Goal: Entertainment & Leisure: Consume media (video, audio)

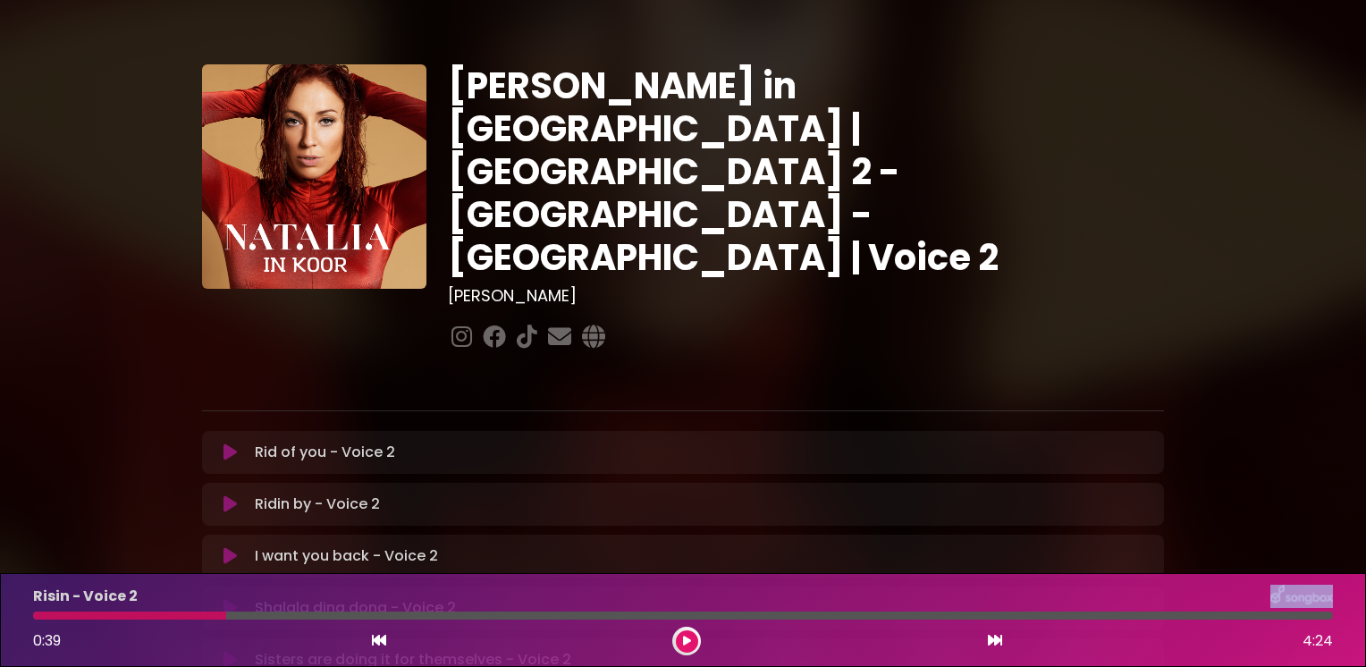
click at [232, 443] on icon at bounding box center [230, 452] width 13 height 18
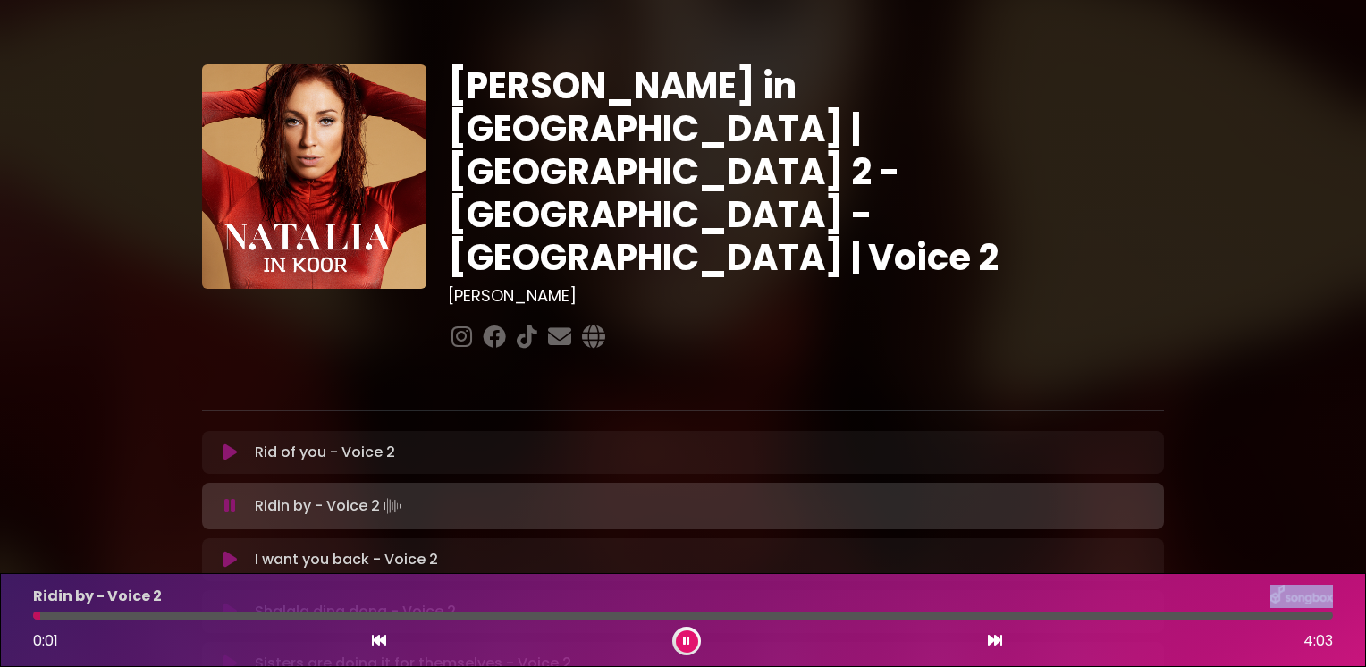
click at [231, 443] on icon at bounding box center [230, 452] width 13 height 18
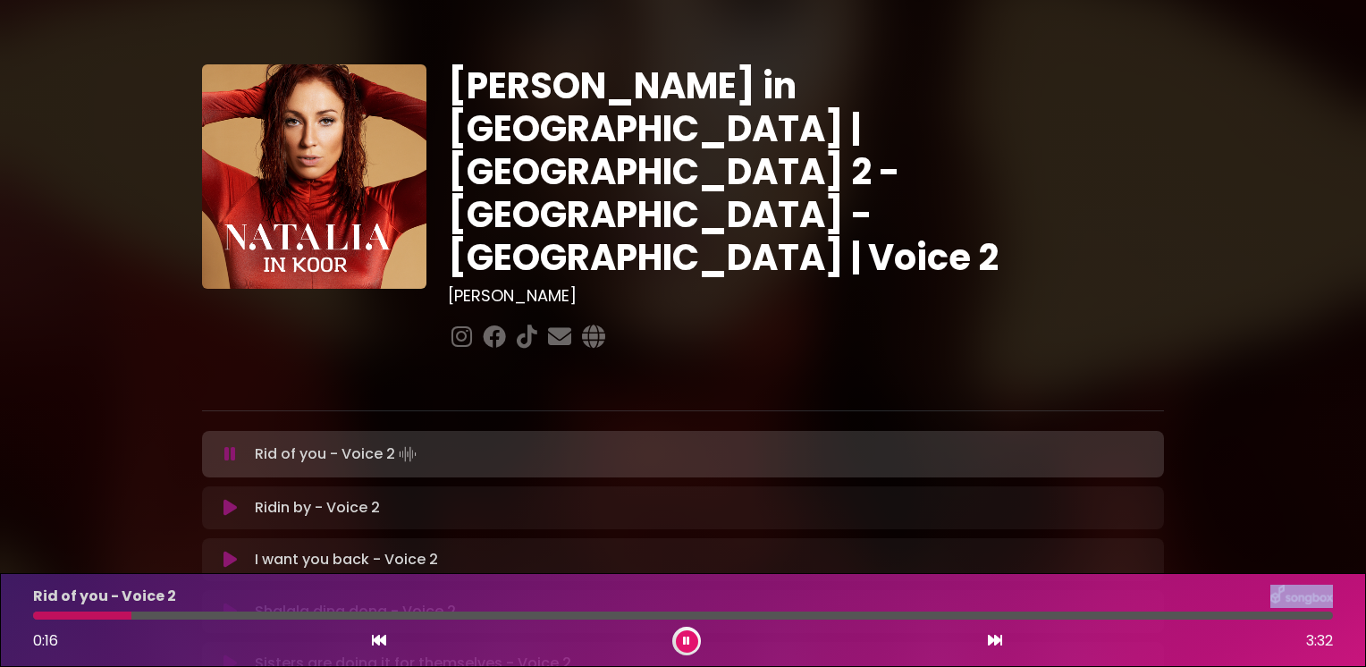
click at [230, 445] on icon at bounding box center [230, 454] width 12 height 18
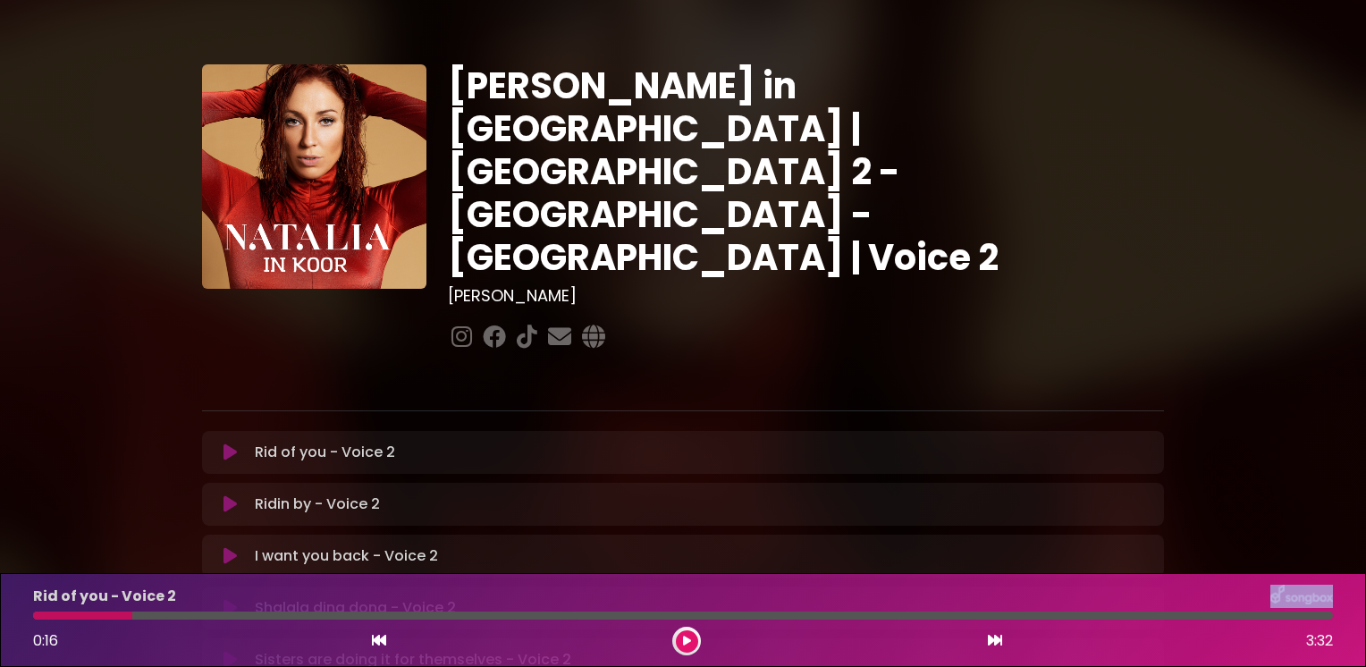
click at [225, 443] on icon at bounding box center [230, 452] width 13 height 18
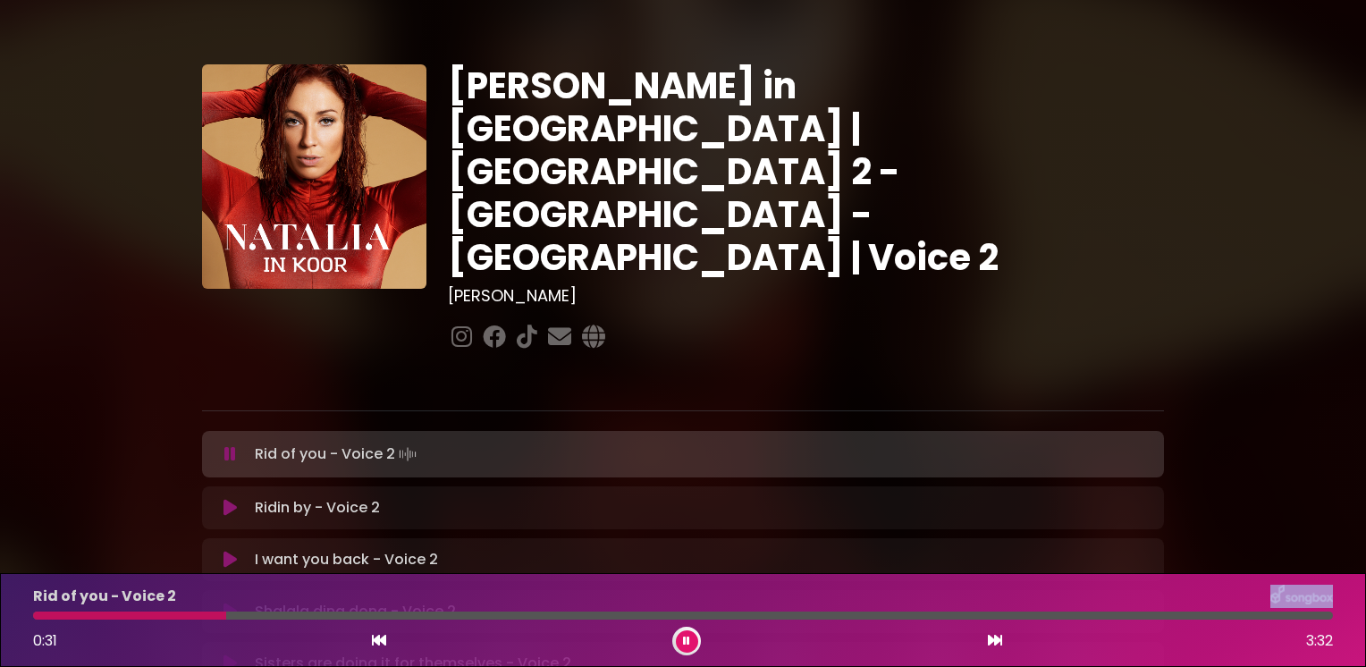
click at [224, 499] on icon at bounding box center [230, 508] width 13 height 18
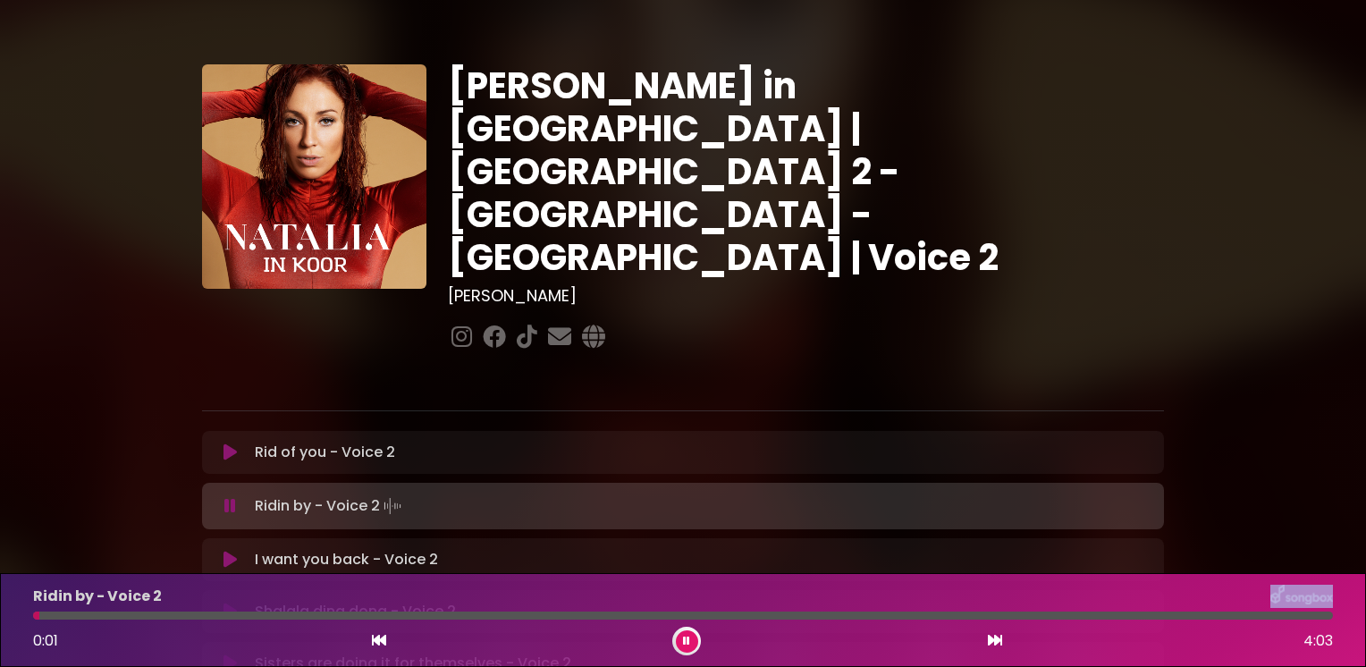
click at [225, 443] on icon at bounding box center [230, 452] width 13 height 18
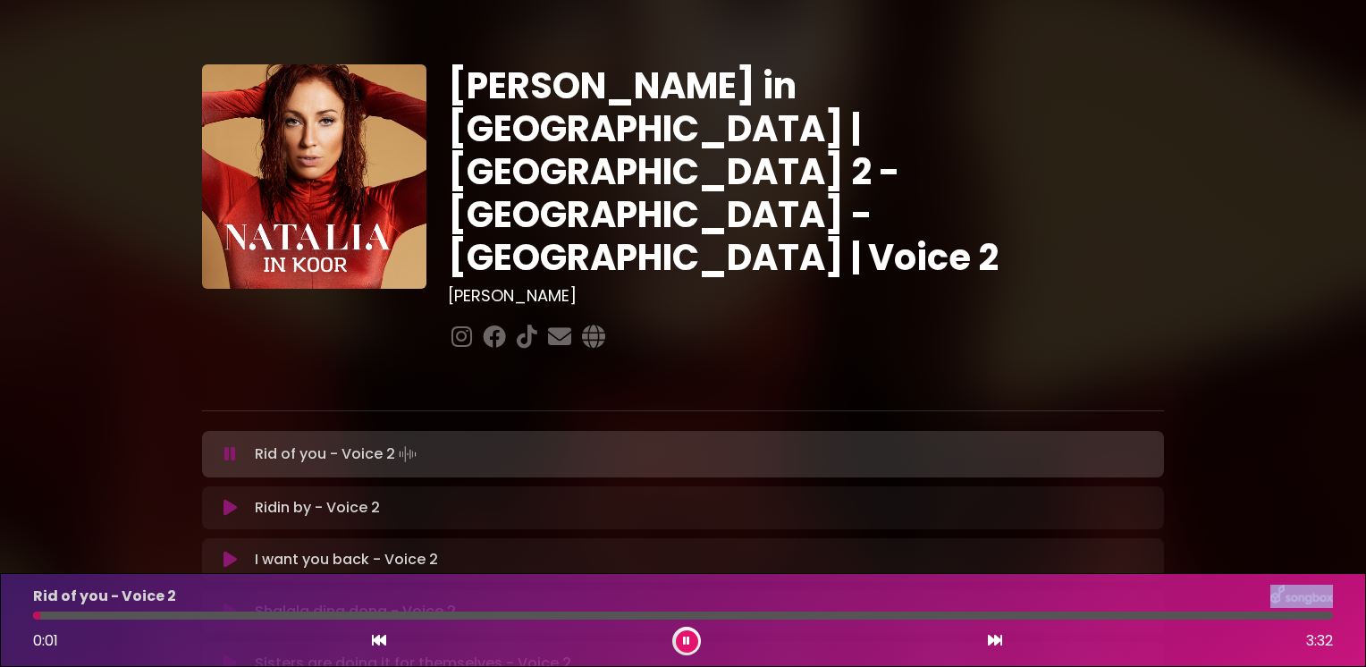
click at [229, 445] on icon at bounding box center [230, 454] width 12 height 18
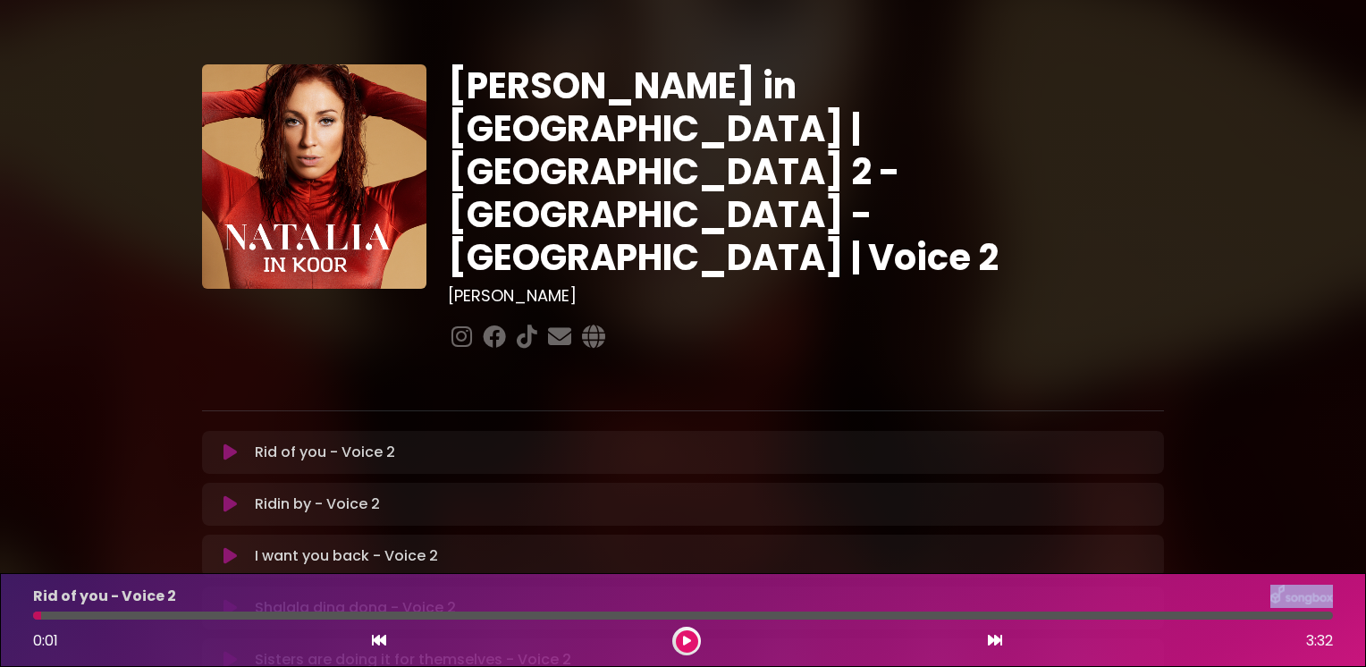
click at [229, 443] on icon at bounding box center [230, 452] width 13 height 18
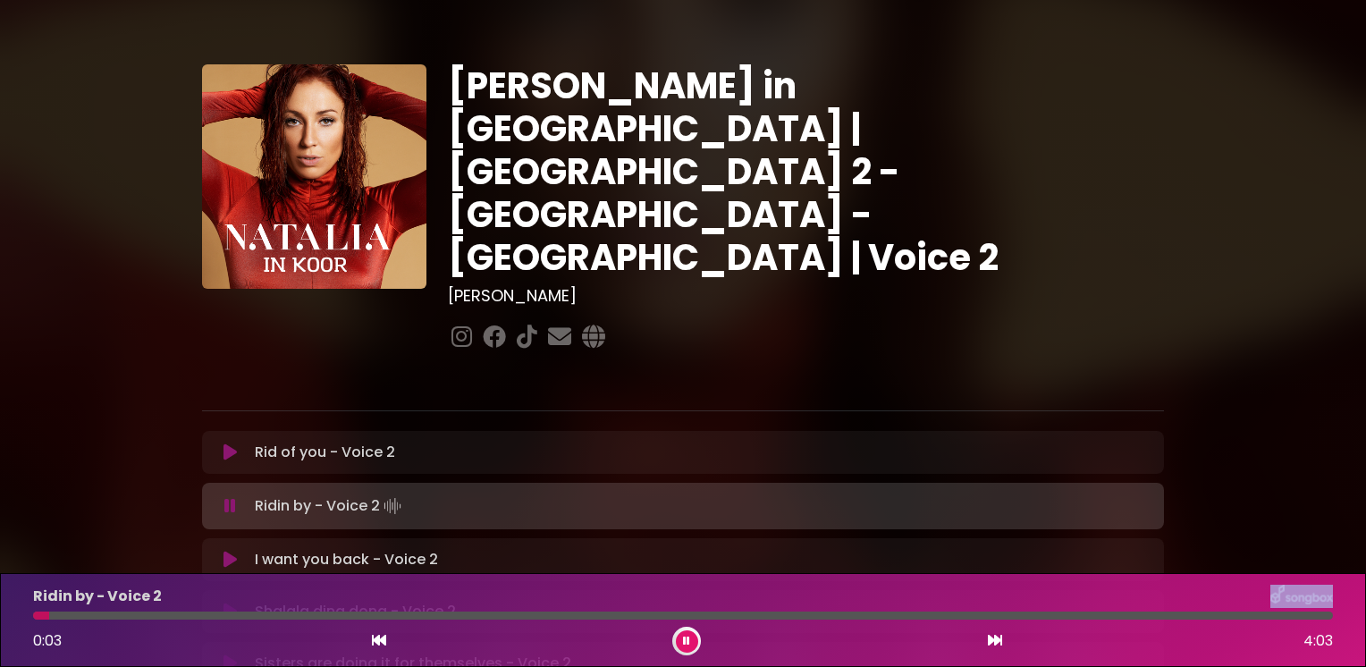
click at [227, 443] on icon at bounding box center [230, 452] width 13 height 18
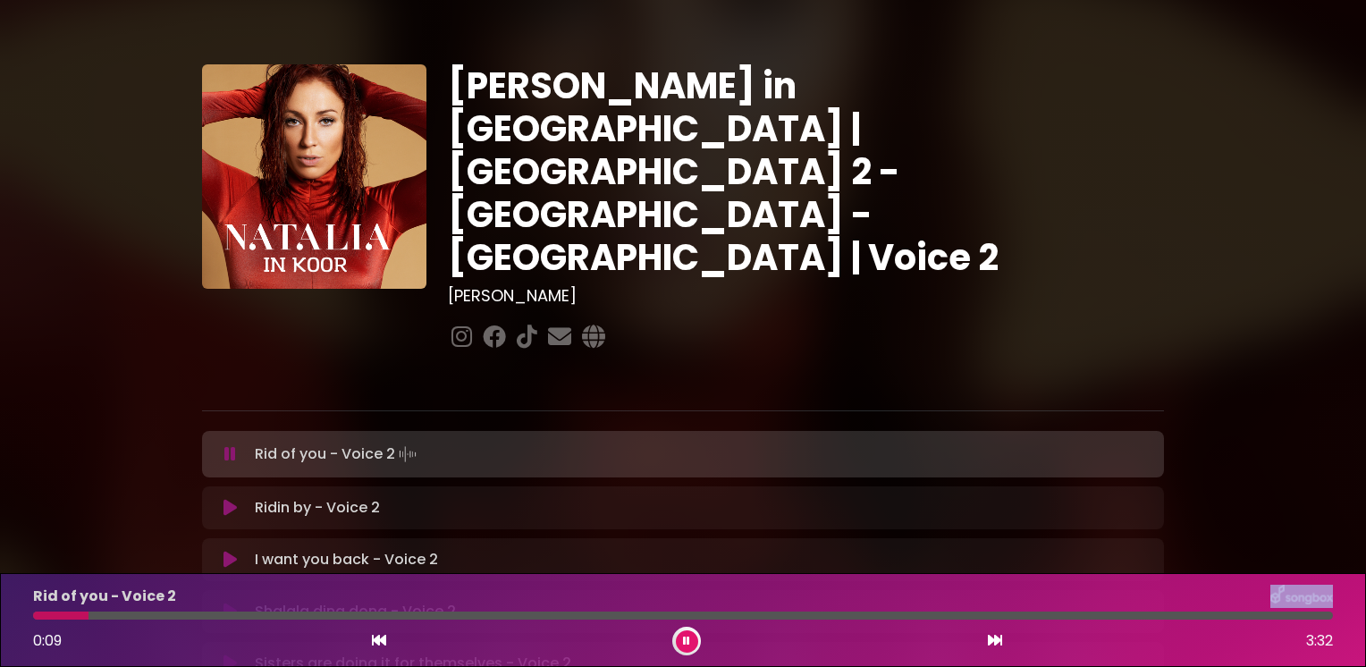
click at [227, 445] on icon at bounding box center [230, 454] width 12 height 18
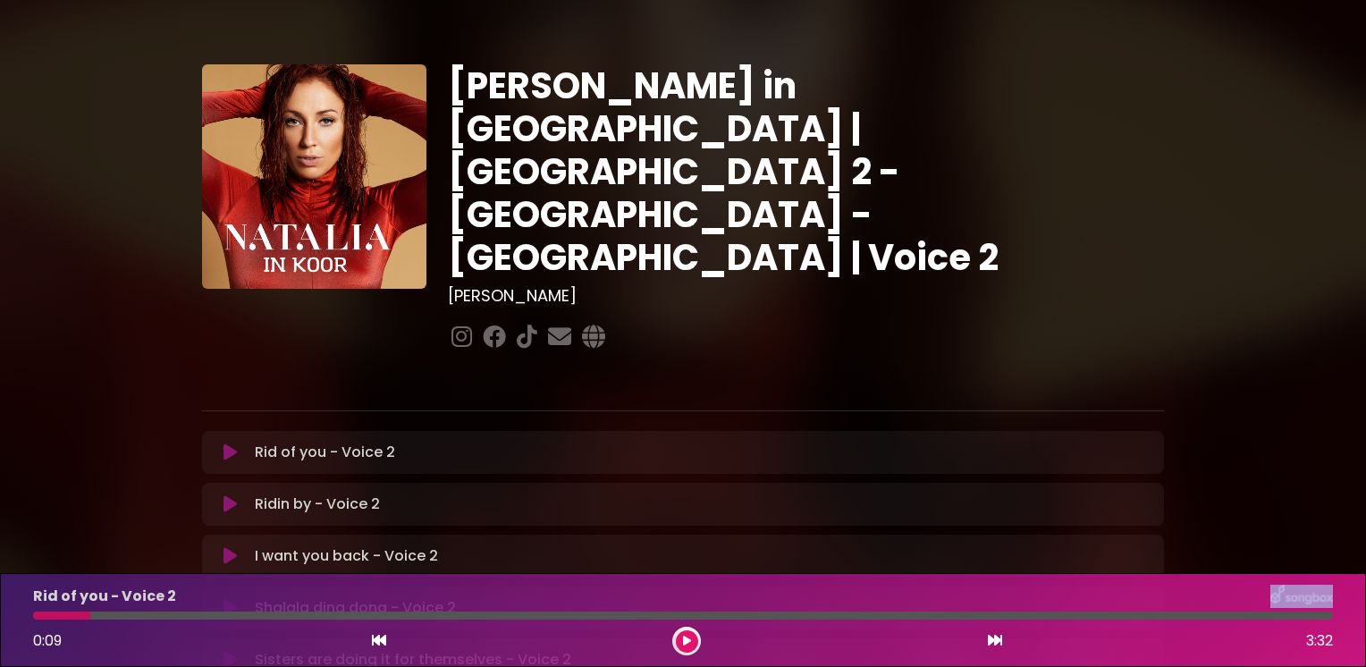
click at [228, 495] on icon at bounding box center [230, 504] width 13 height 18
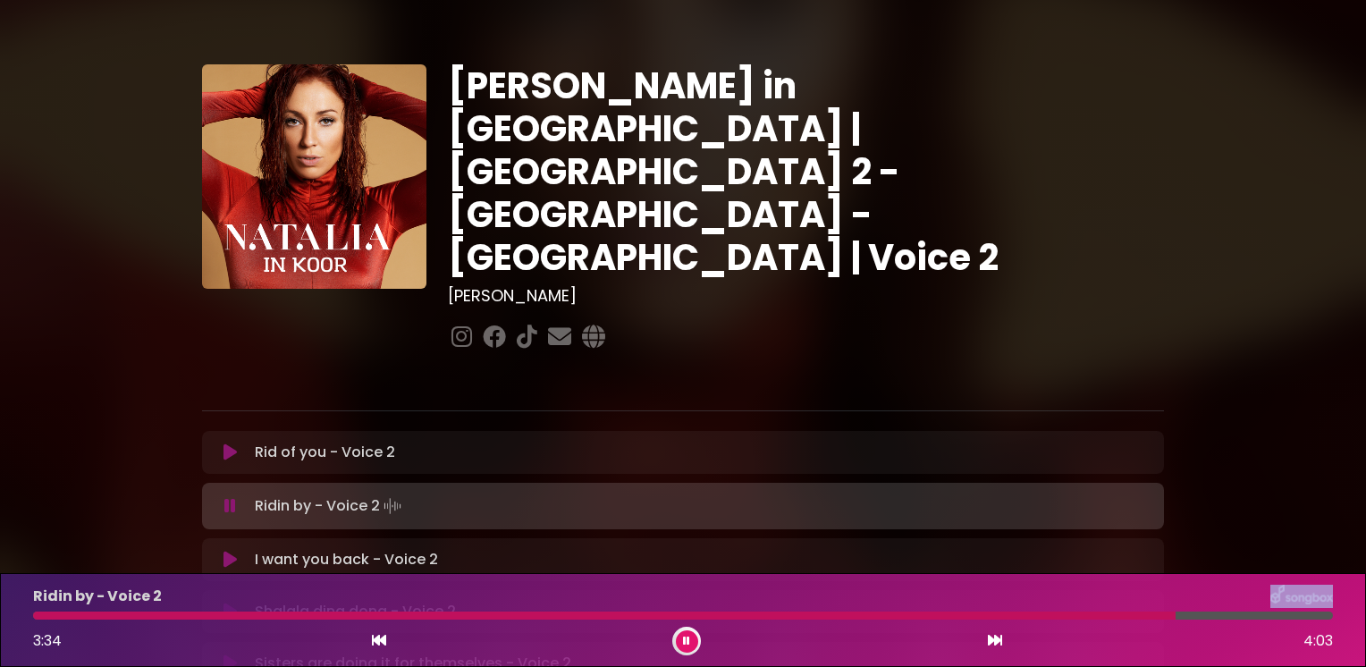
click at [228, 497] on icon at bounding box center [230, 506] width 12 height 18
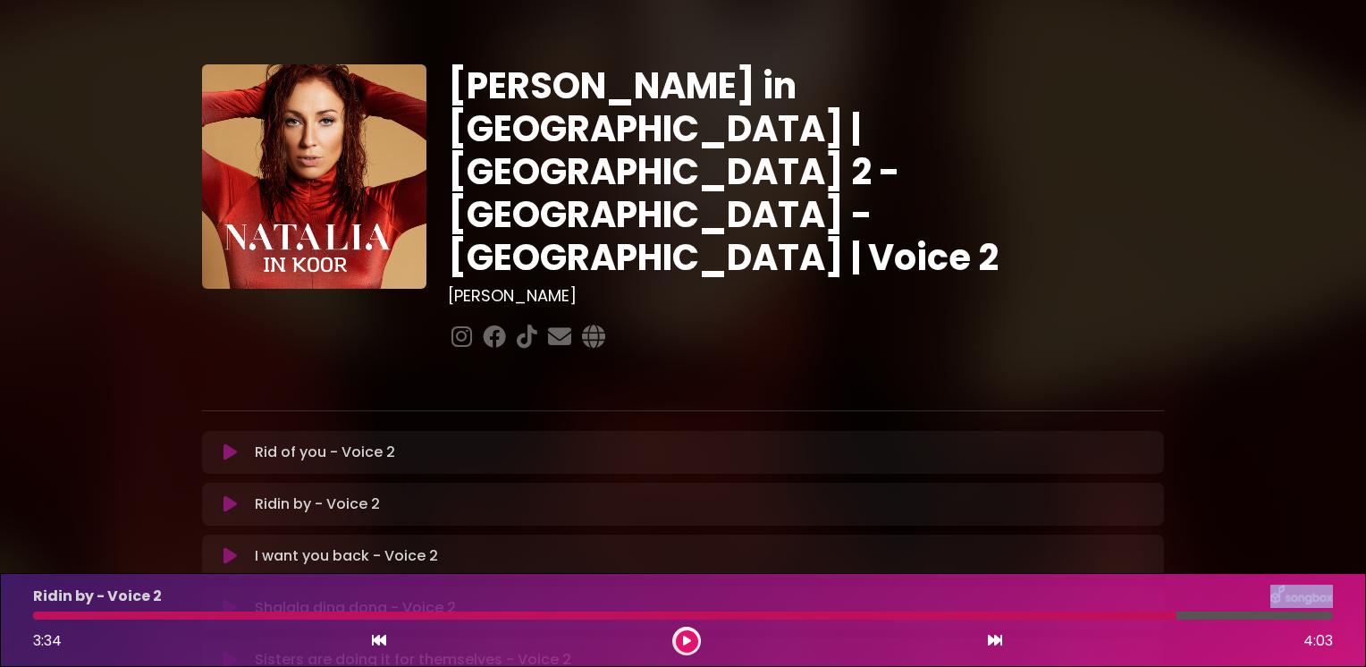
drag, startPoint x: 684, startPoint y: 642, endPoint x: 808, endPoint y: 666, distance: 126.6
click at [685, 642] on icon at bounding box center [687, 641] width 8 height 11
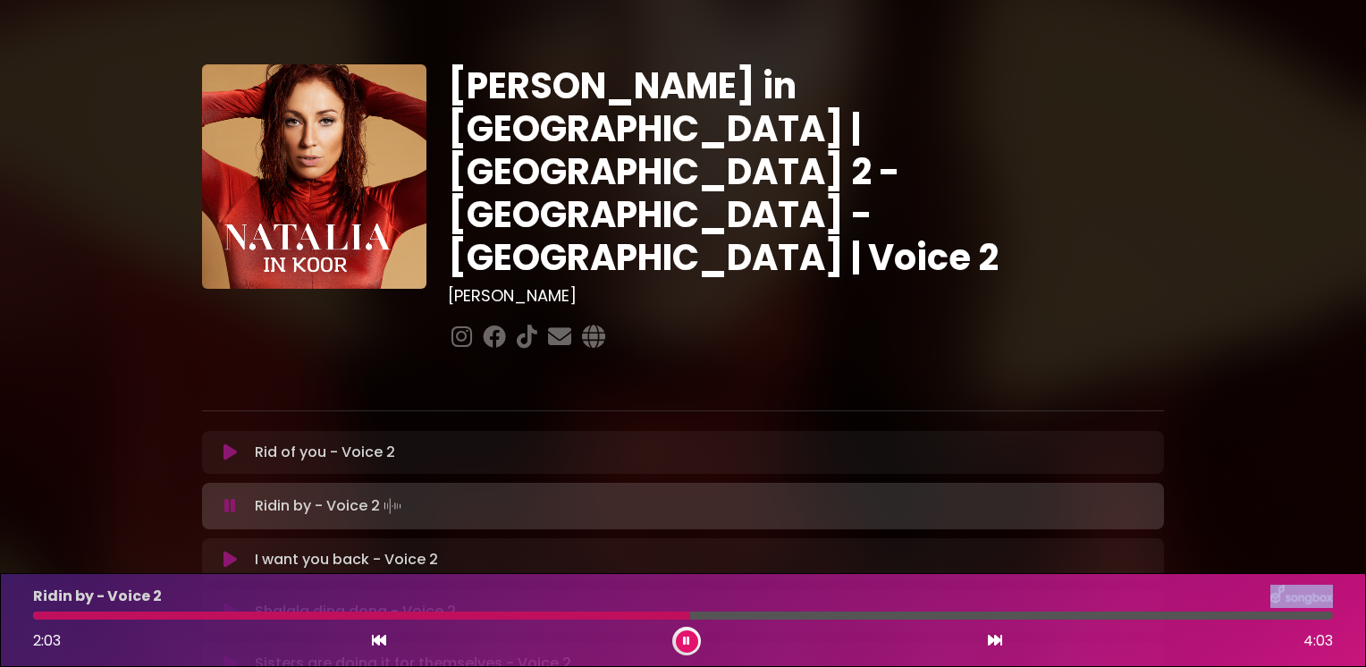
click at [690, 641] on button at bounding box center [687, 641] width 22 height 22
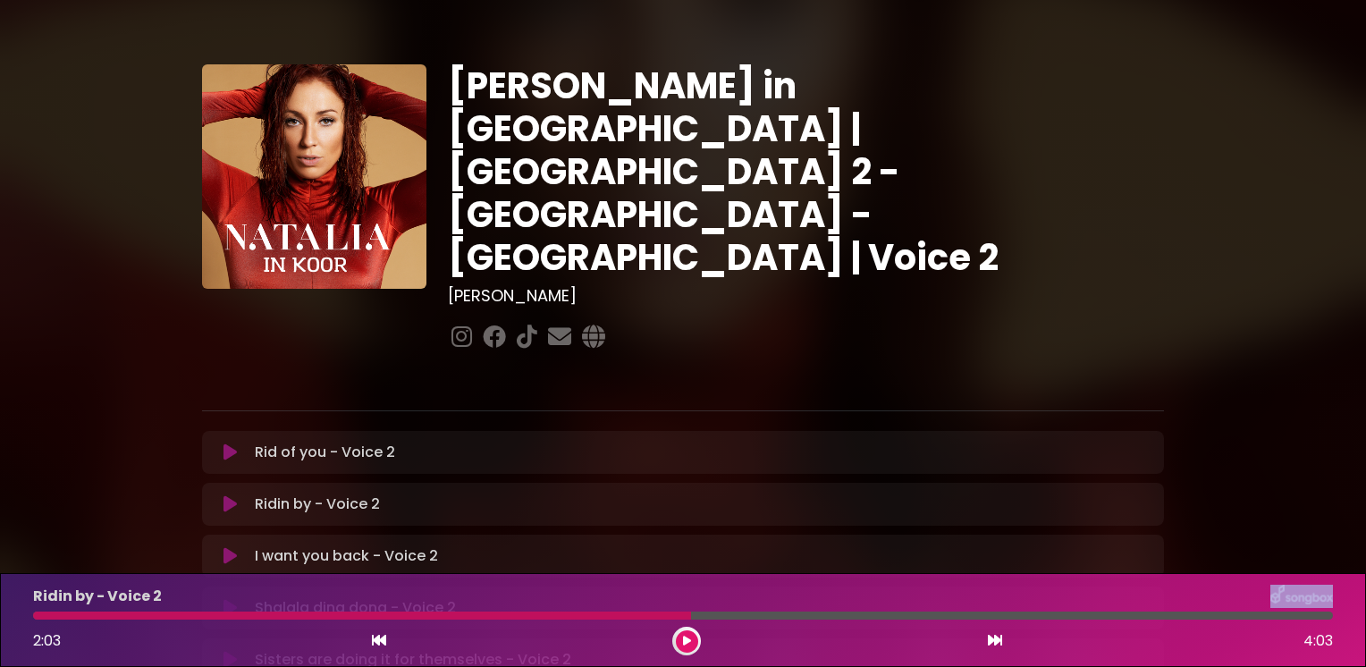
click at [681, 644] on button at bounding box center [687, 641] width 22 height 22
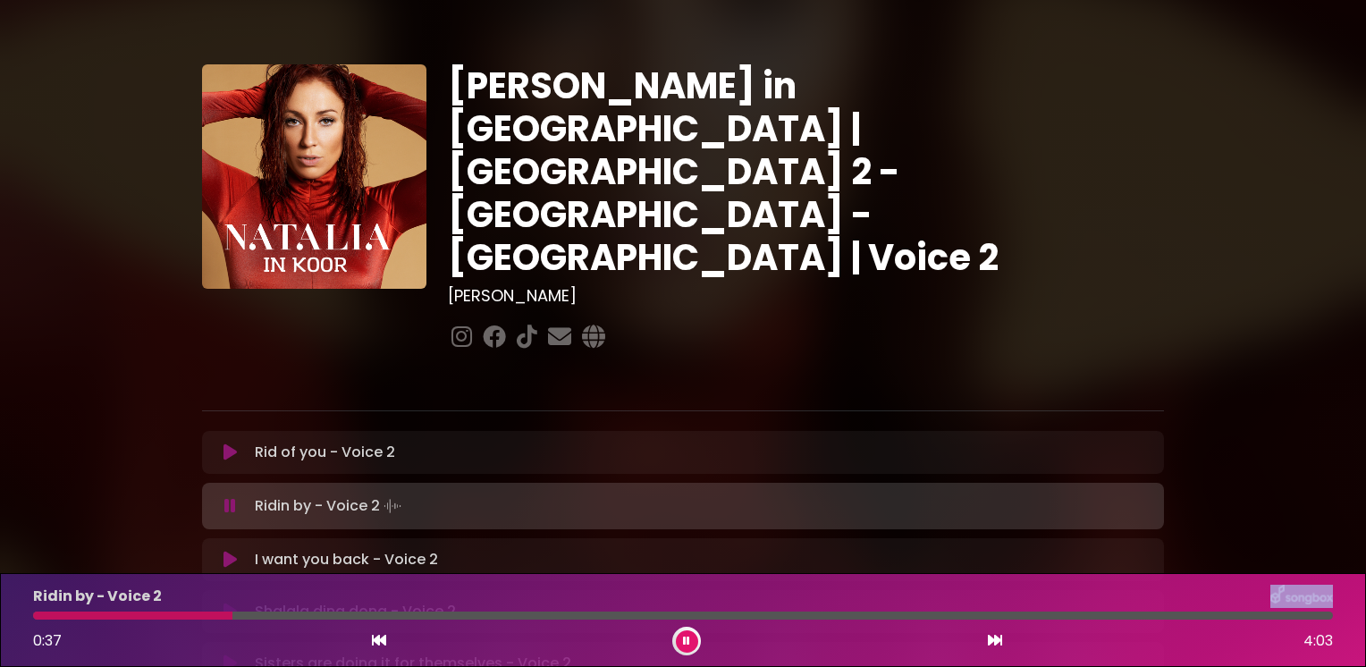
click at [231, 497] on icon at bounding box center [230, 506] width 12 height 18
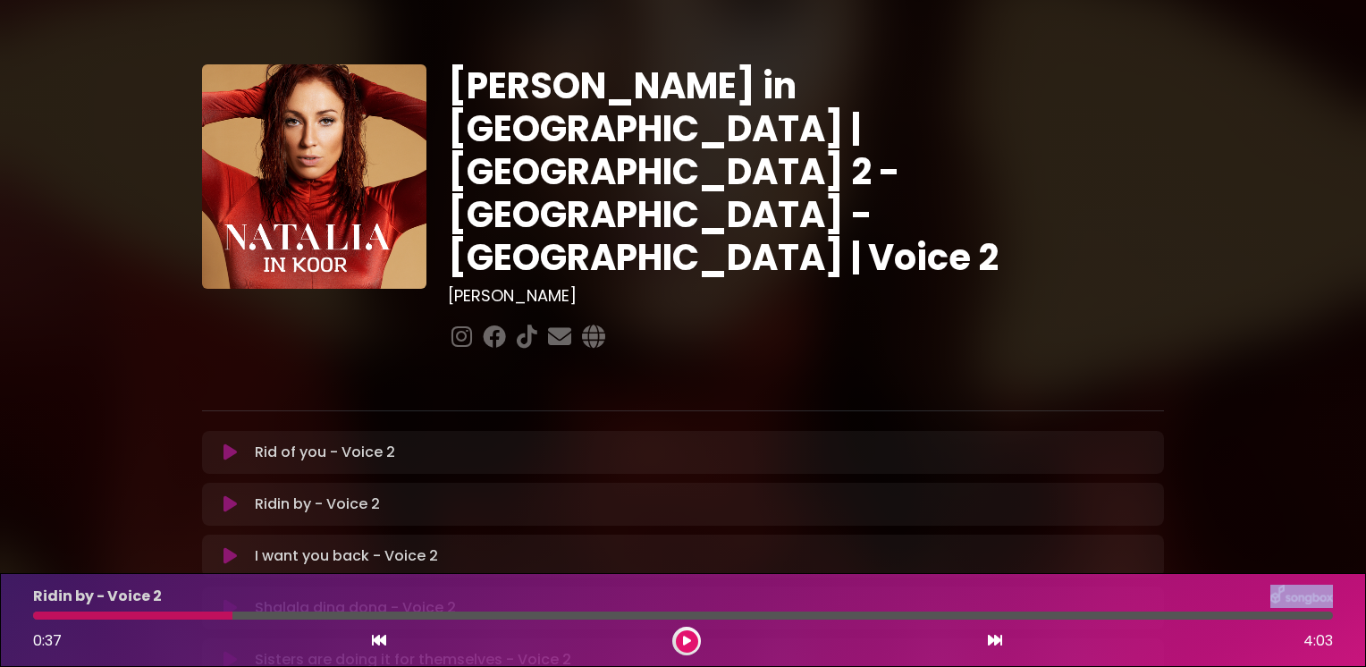
click at [227, 443] on icon at bounding box center [230, 452] width 13 height 18
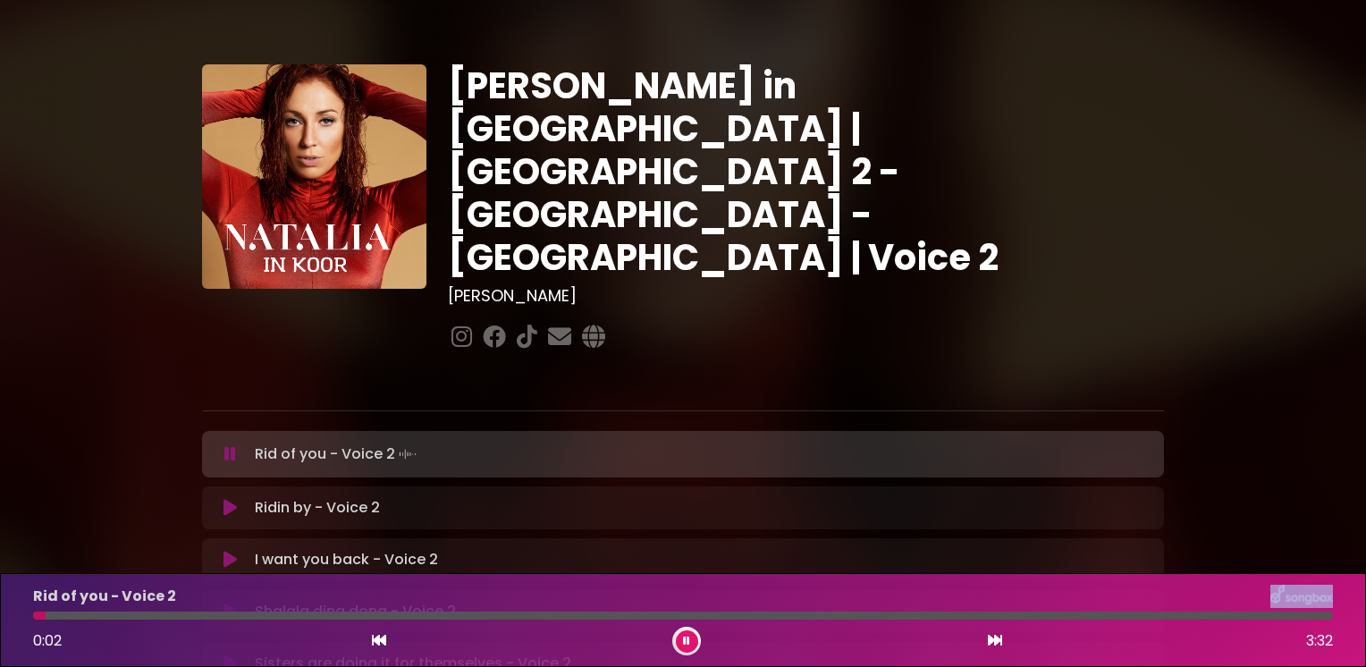
click at [229, 445] on icon at bounding box center [230, 454] width 12 height 18
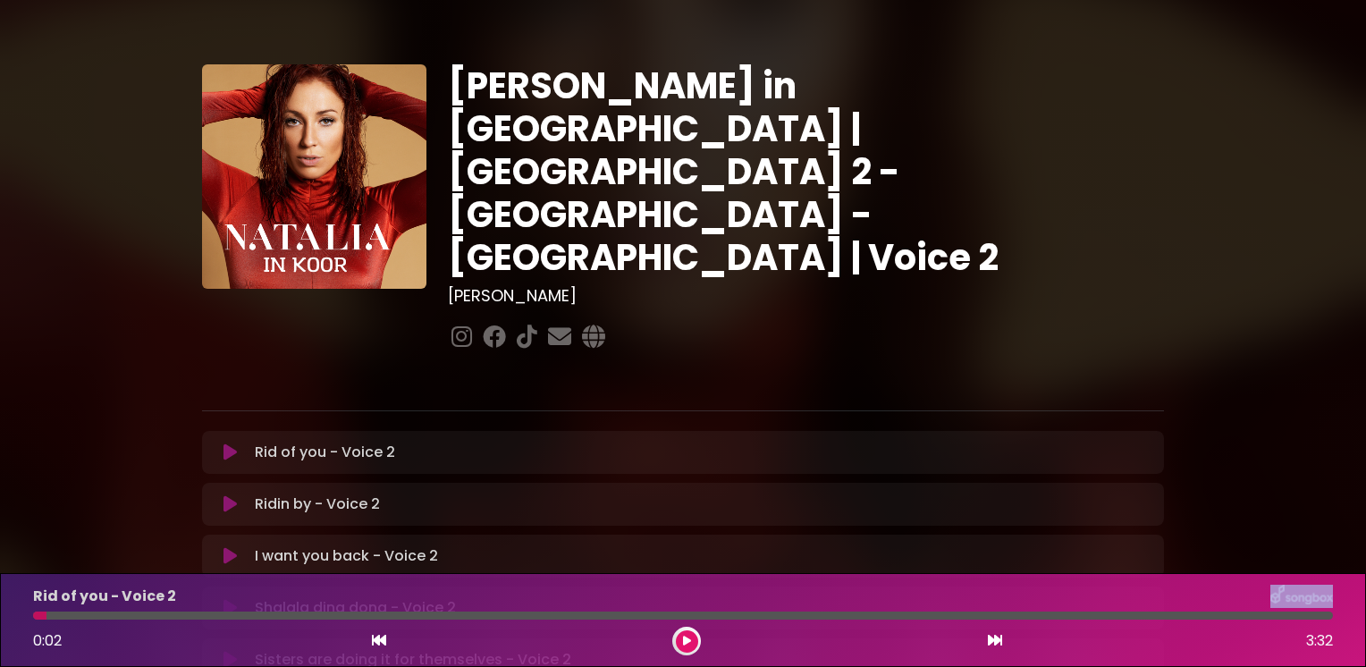
click at [229, 495] on icon at bounding box center [230, 504] width 13 height 18
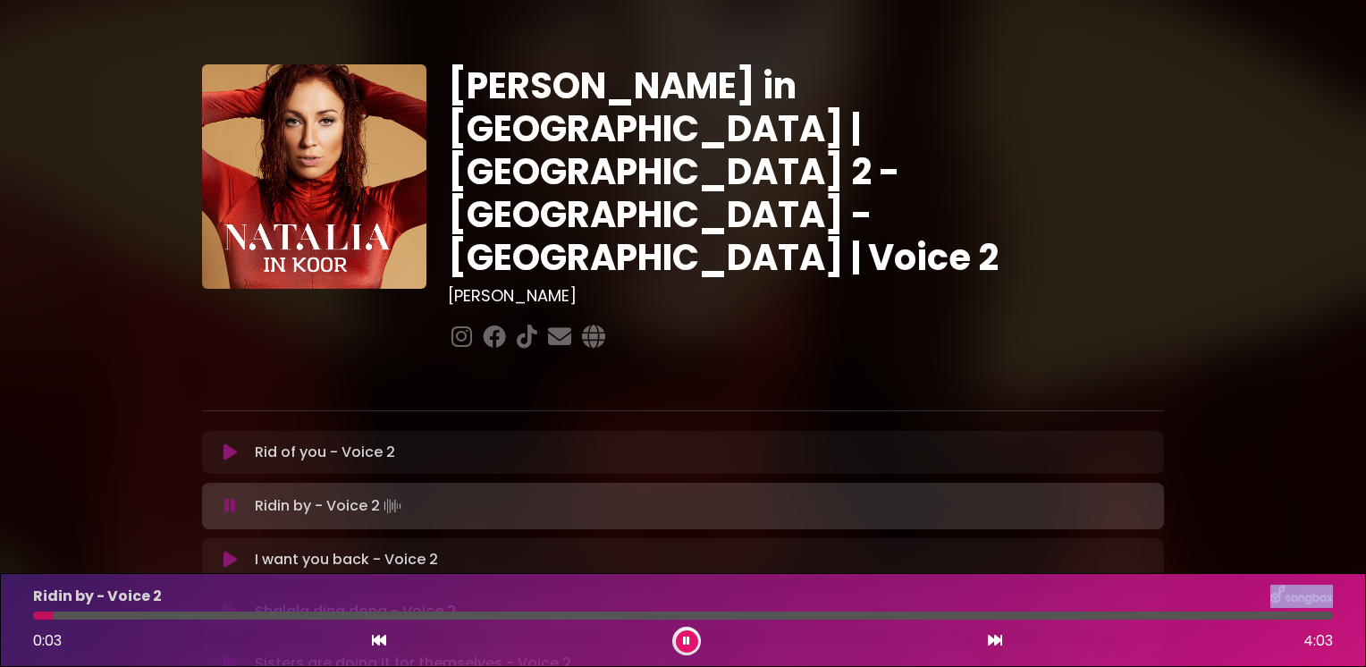
click at [232, 497] on icon at bounding box center [230, 506] width 12 height 18
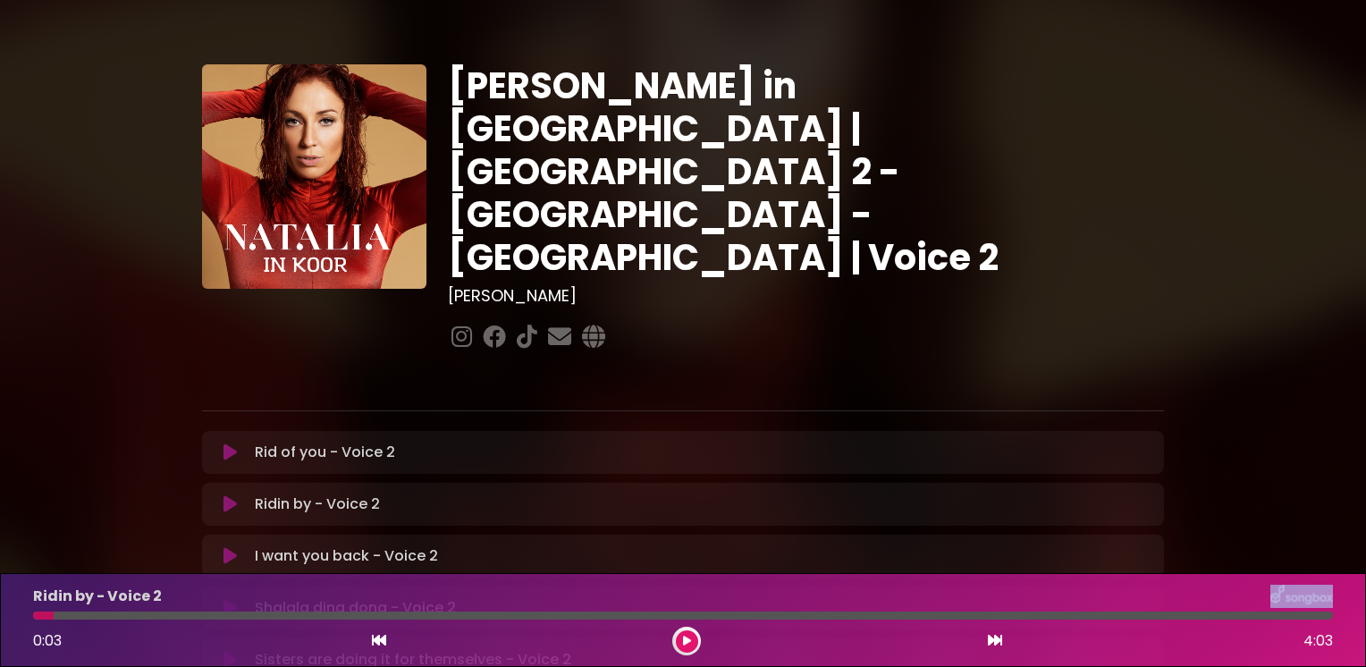
click at [232, 495] on icon at bounding box center [230, 504] width 13 height 18
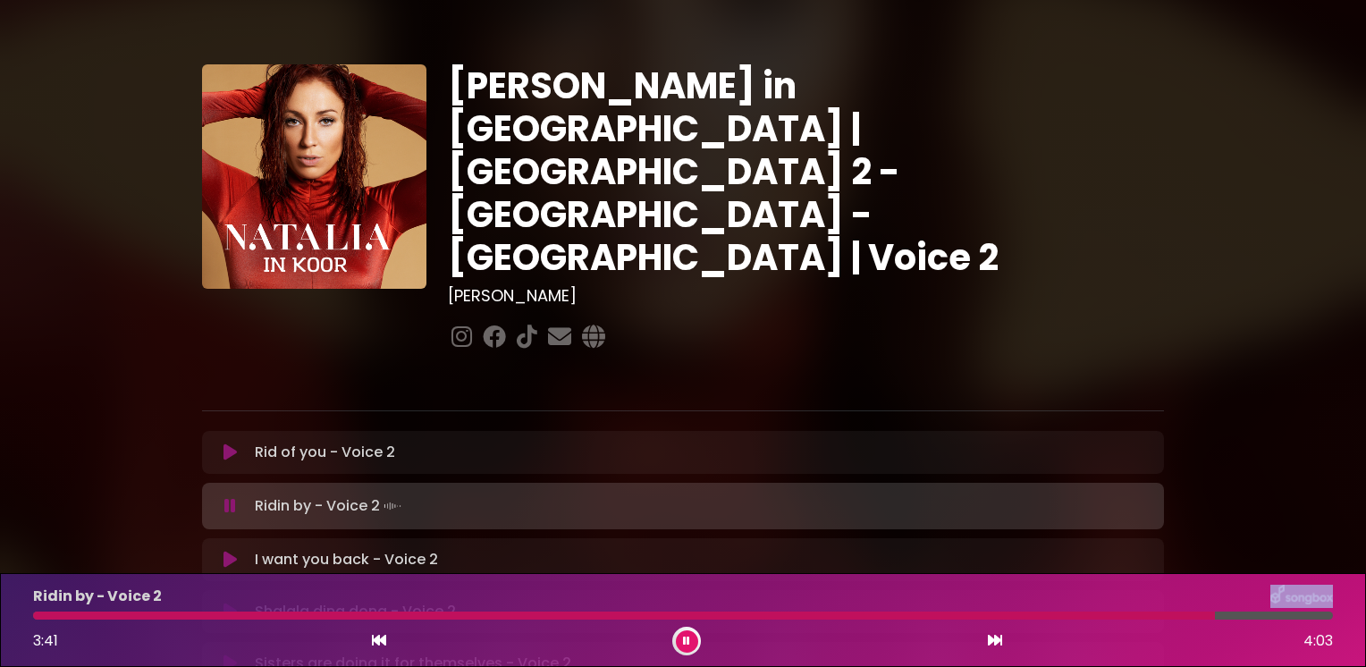
click at [232, 497] on icon at bounding box center [230, 506] width 12 height 18
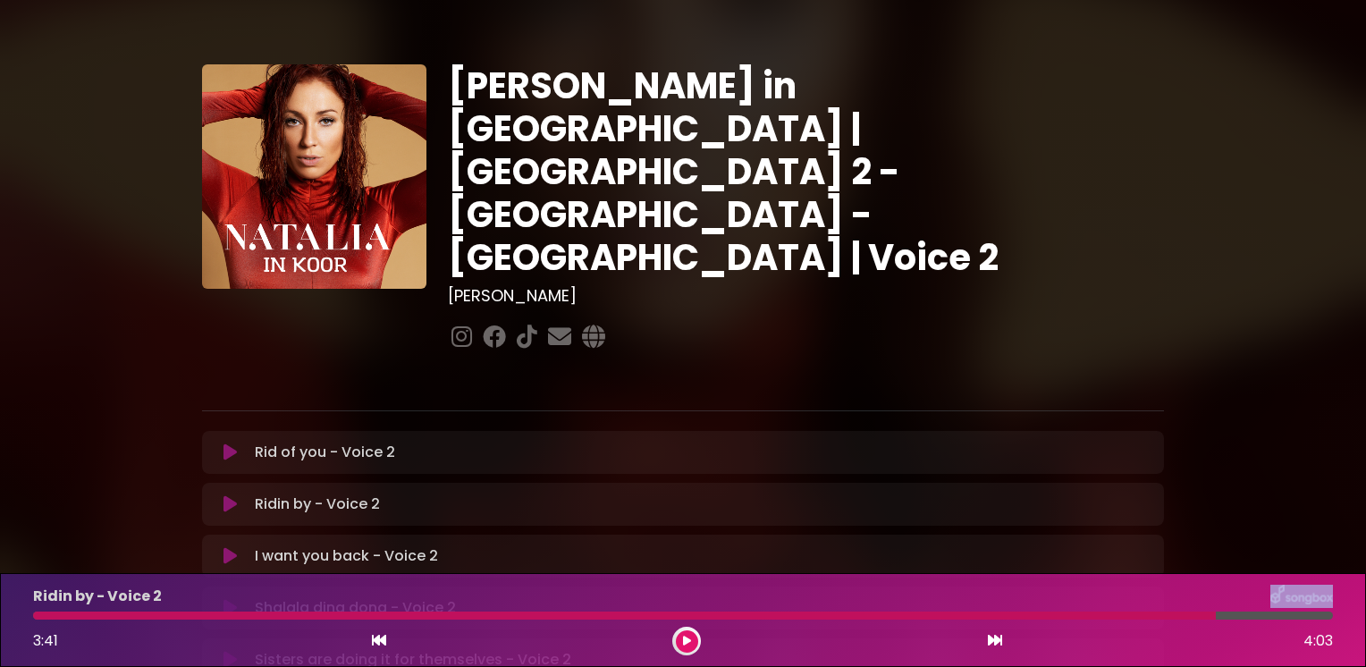
click at [229, 495] on icon at bounding box center [230, 504] width 13 height 18
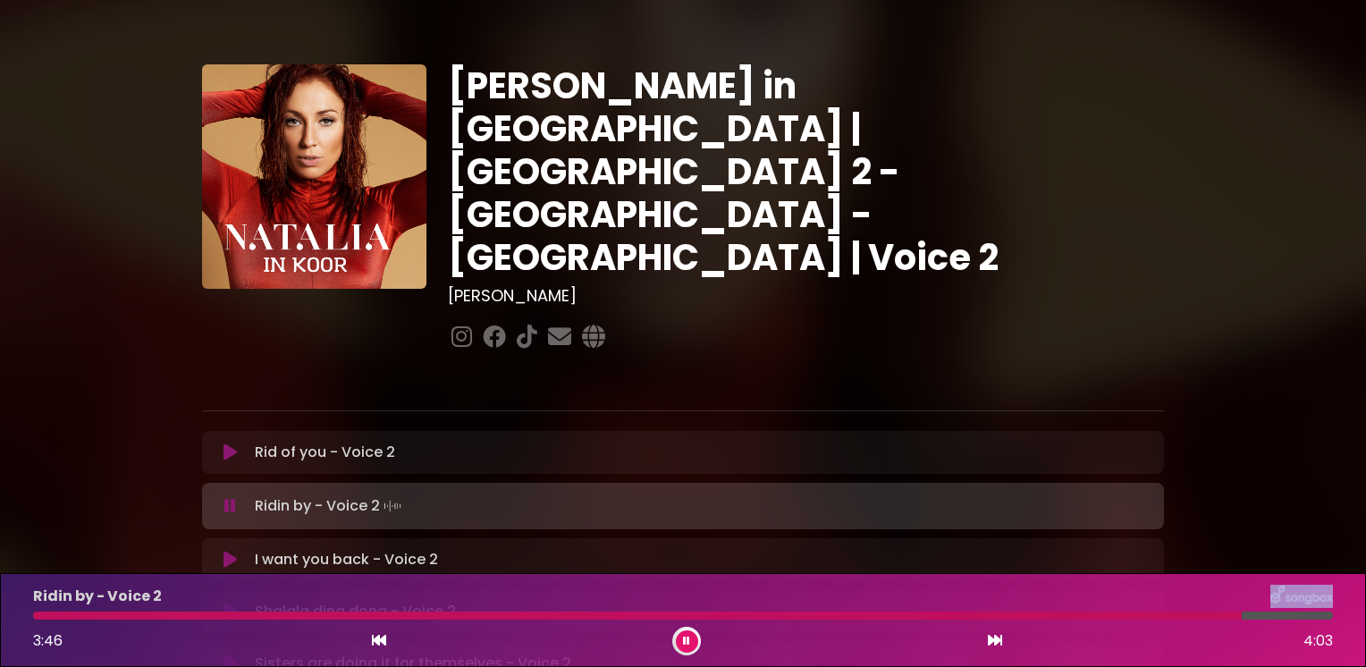
click at [226, 443] on icon at bounding box center [230, 452] width 13 height 18
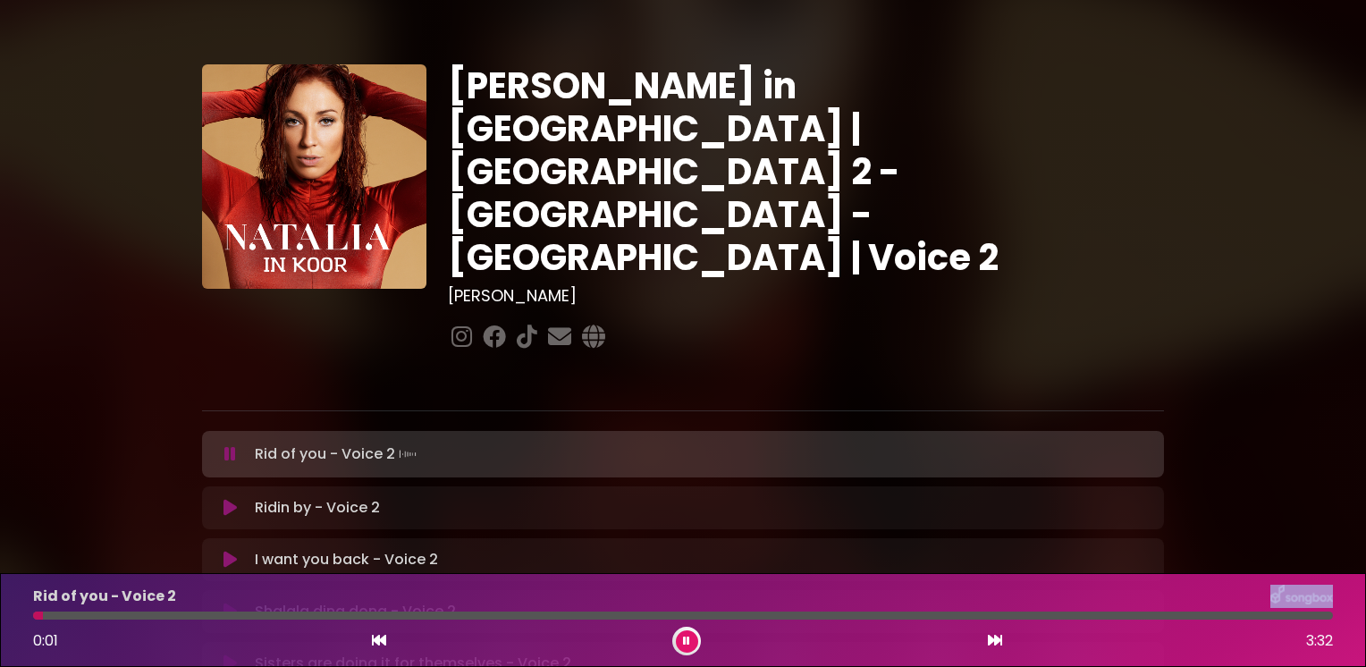
click at [228, 445] on icon at bounding box center [230, 454] width 12 height 18
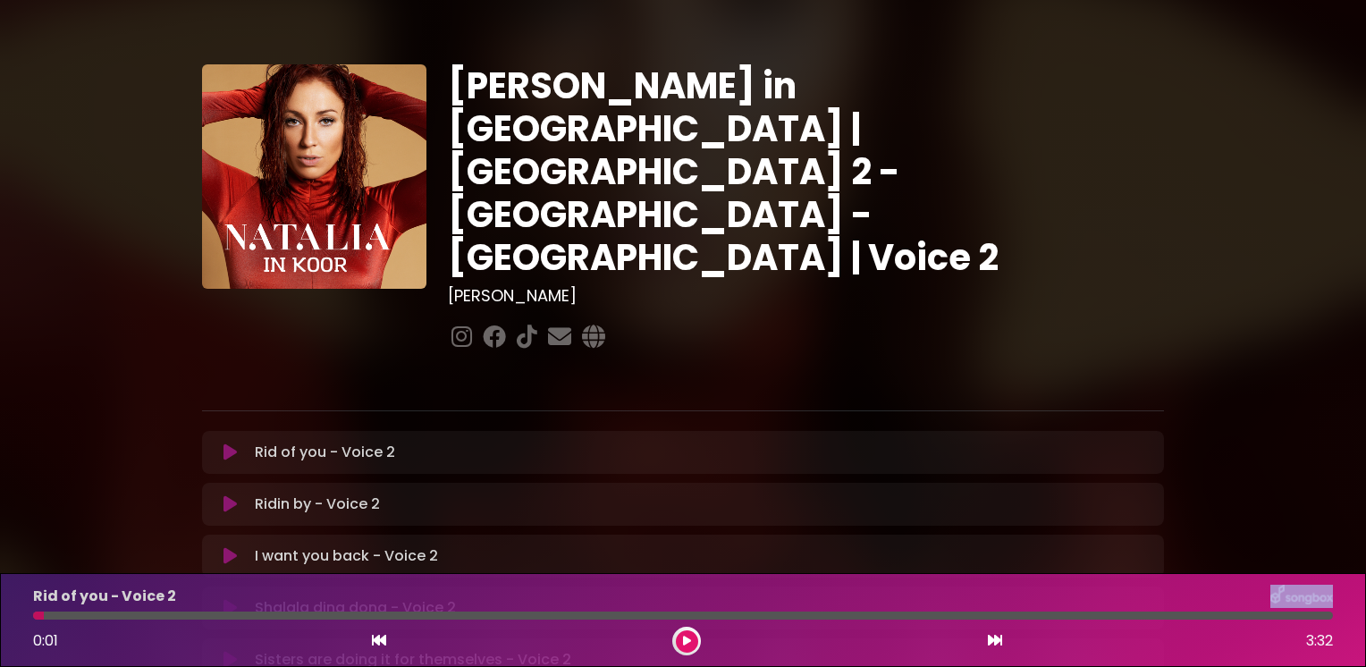
click at [222, 495] on button at bounding box center [230, 504] width 35 height 18
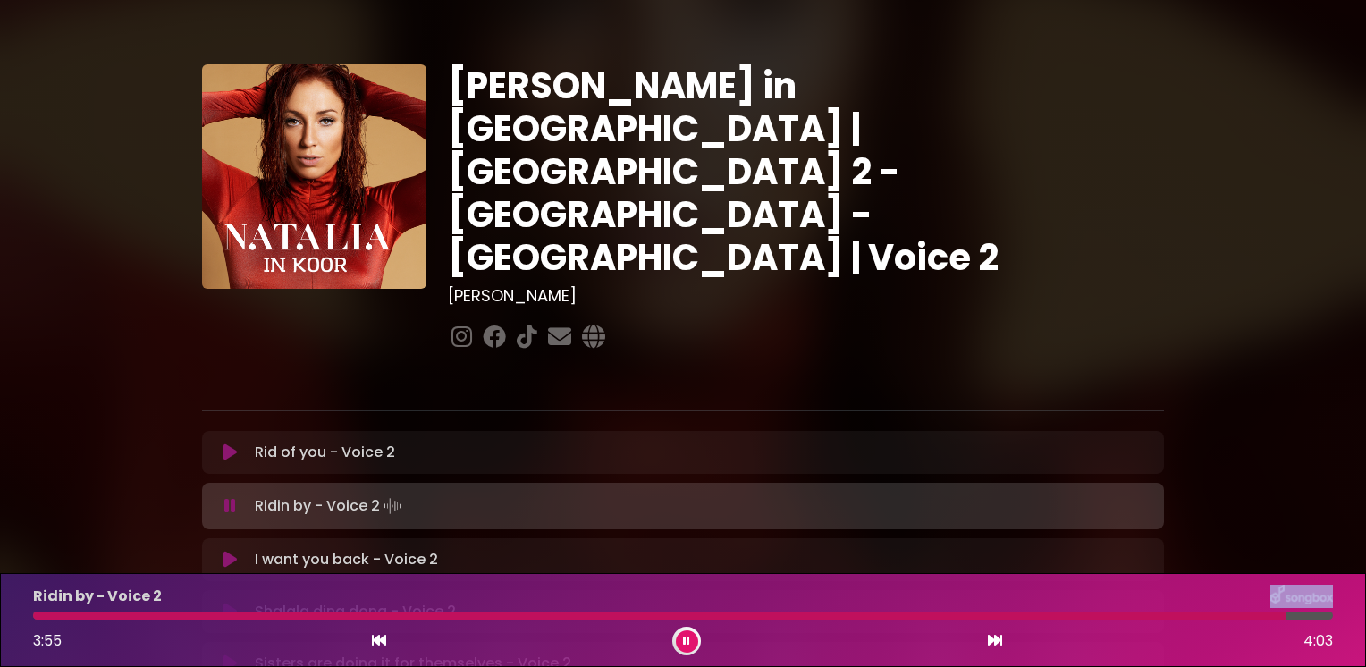
click at [225, 497] on icon at bounding box center [230, 506] width 12 height 18
